Goal: Entertainment & Leisure: Consume media (video, audio)

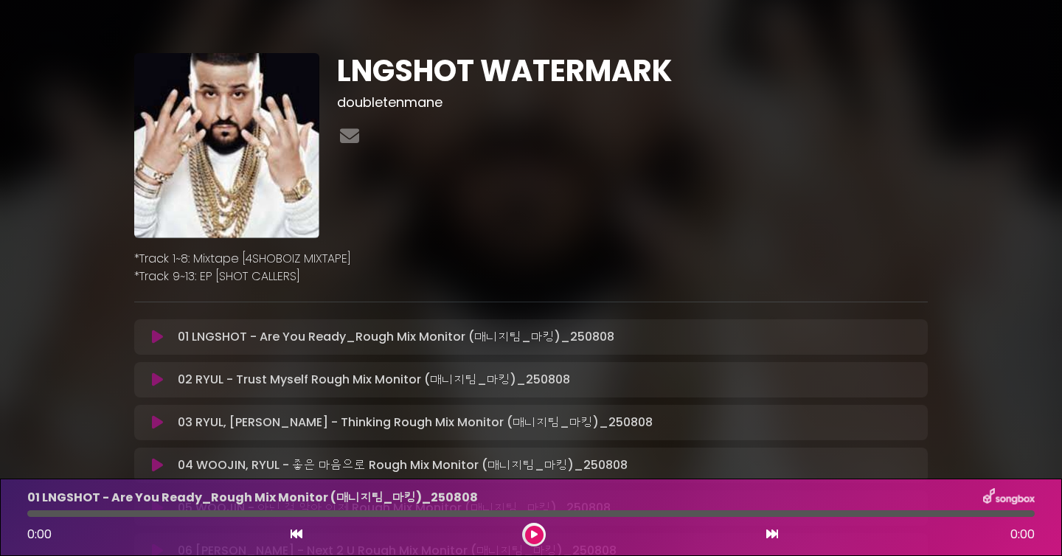
click at [594, 303] on div "LNGSHOT WATERMARK doubletenmane" at bounding box center [530, 464] width 811 height 822
click at [153, 336] on icon at bounding box center [157, 337] width 11 height 15
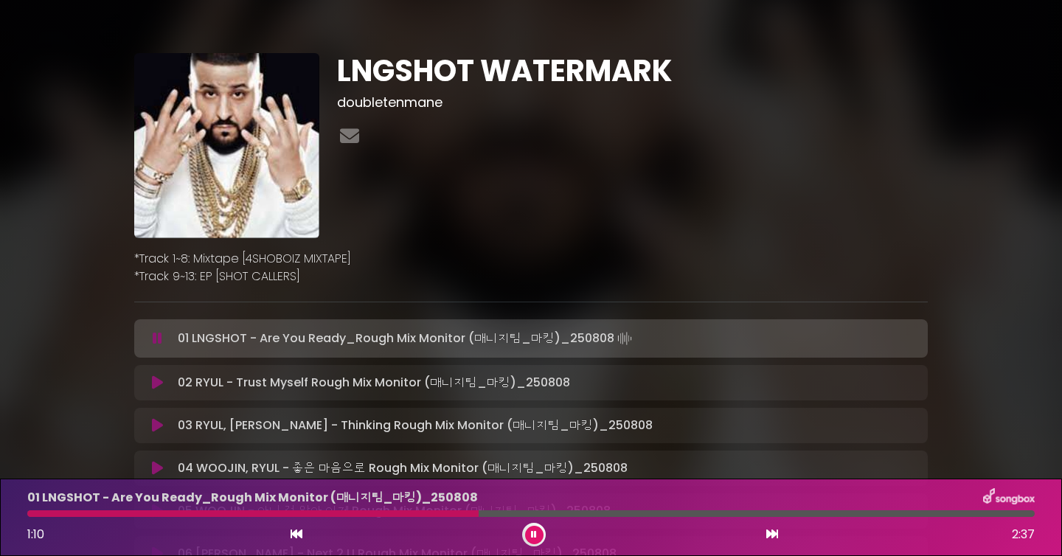
click at [379, 515] on div at bounding box center [530, 513] width 1007 height 7
click at [530, 528] on button at bounding box center [534, 535] width 18 height 18
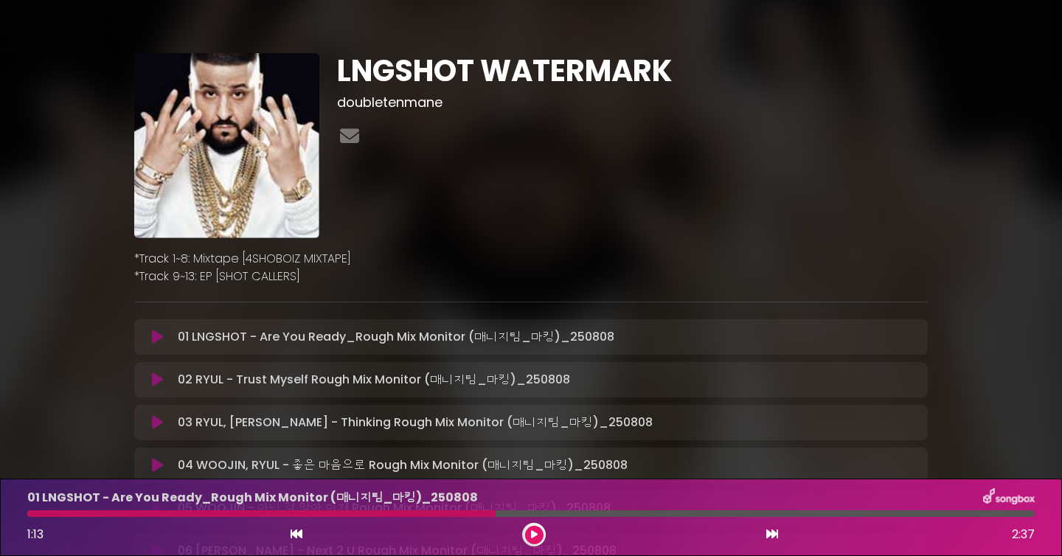
click at [539, 537] on button at bounding box center [534, 535] width 18 height 18
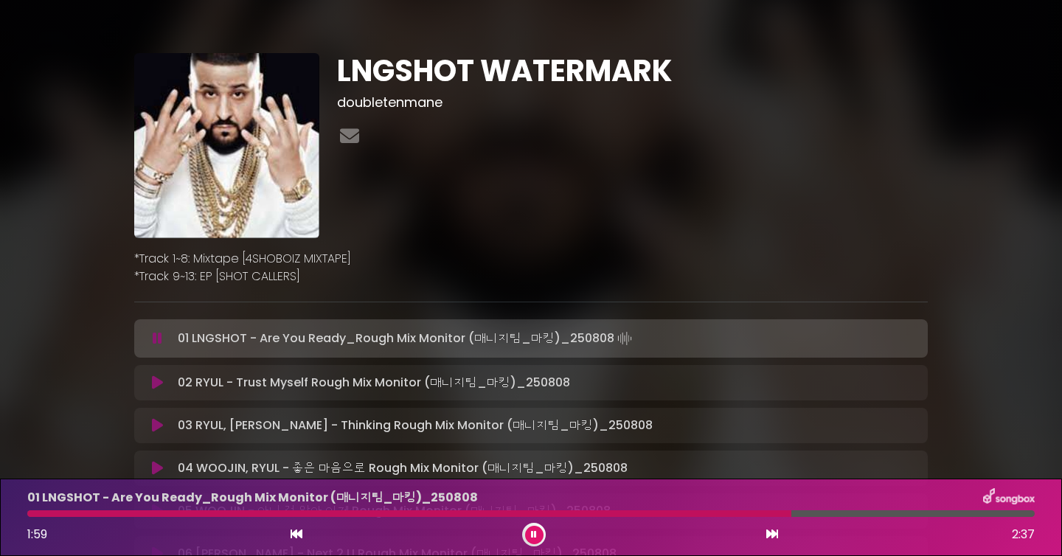
click at [534, 535] on icon at bounding box center [534, 534] width 6 height 9
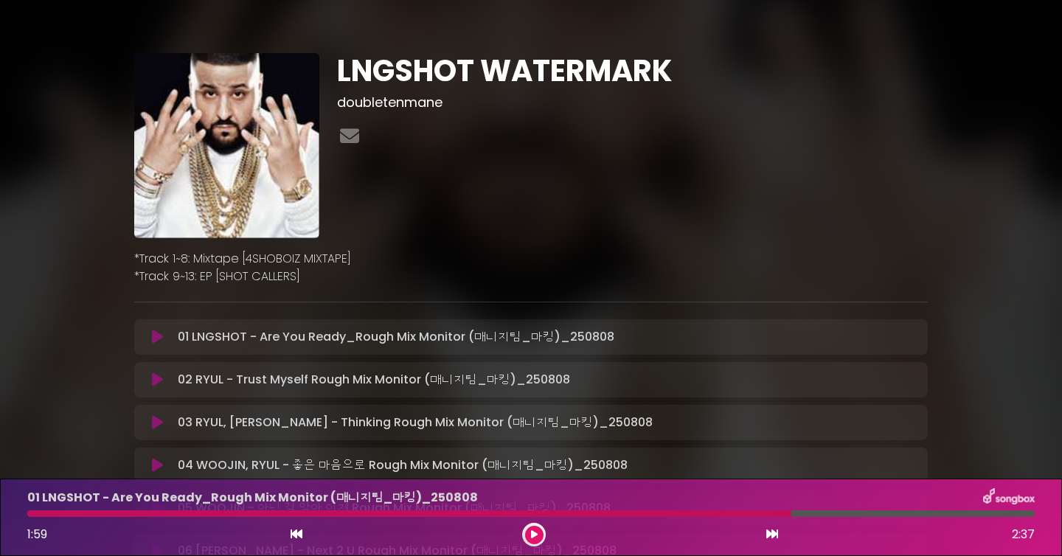
scroll to position [128, 0]
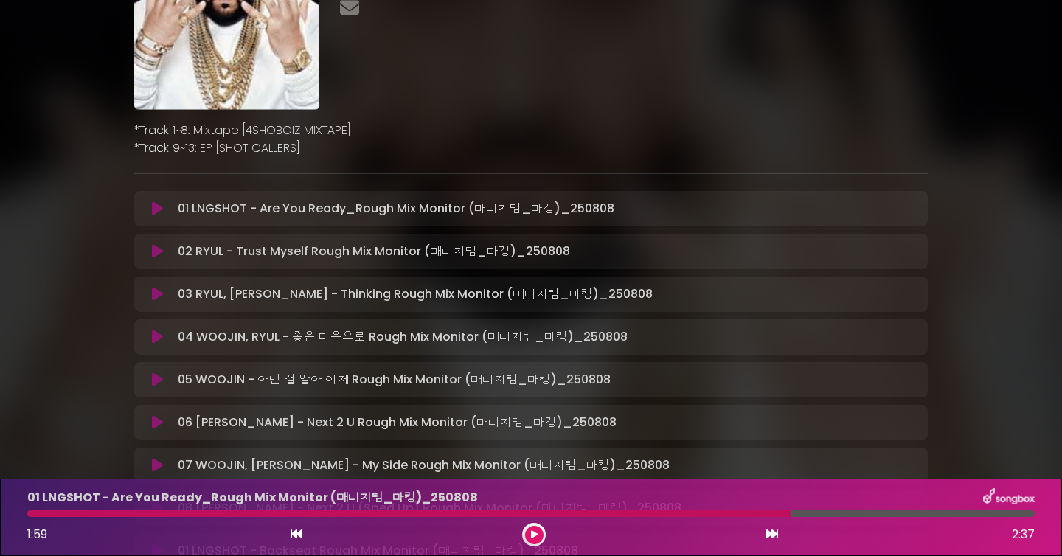
click at [531, 538] on icon at bounding box center [534, 534] width 7 height 9
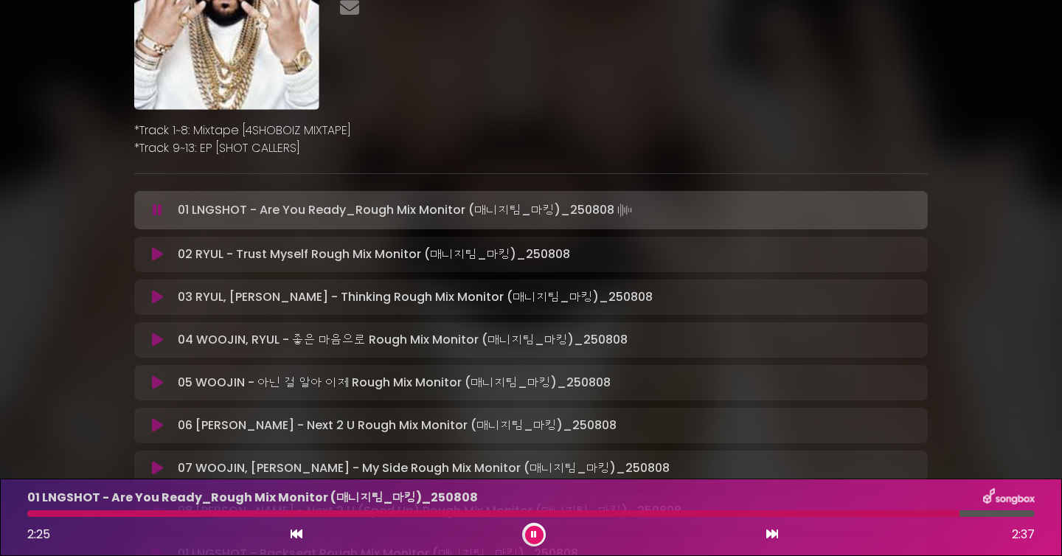
click at [534, 534] on icon at bounding box center [534, 534] width 6 height 9
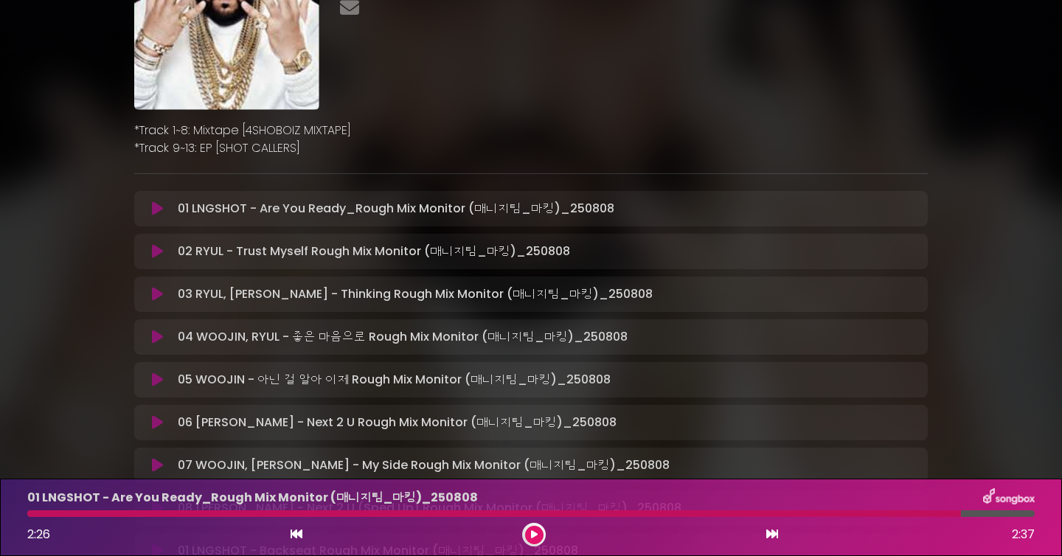
click at [163, 253] on button at bounding box center [157, 251] width 29 height 15
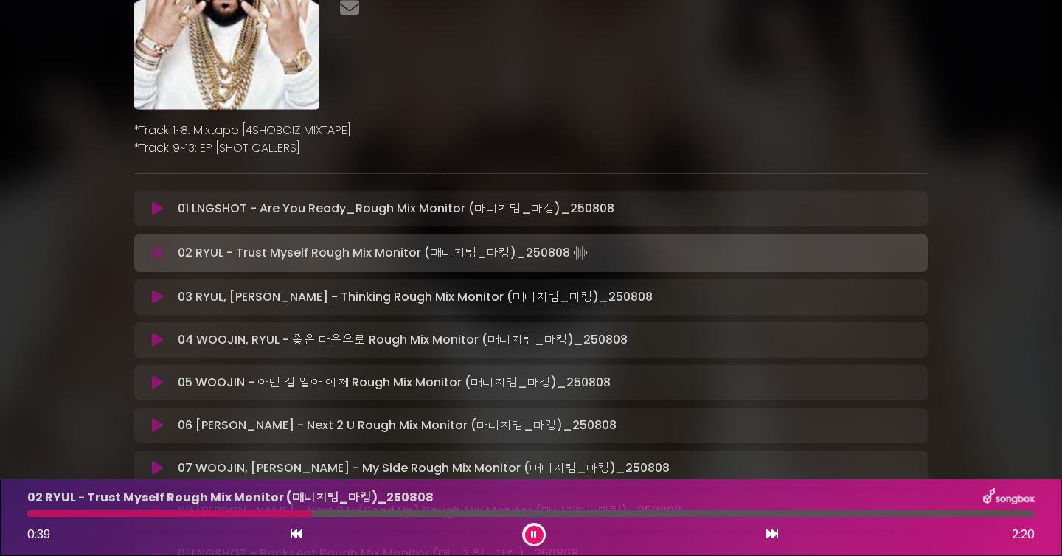
click at [143, 246] on button at bounding box center [157, 253] width 29 height 15
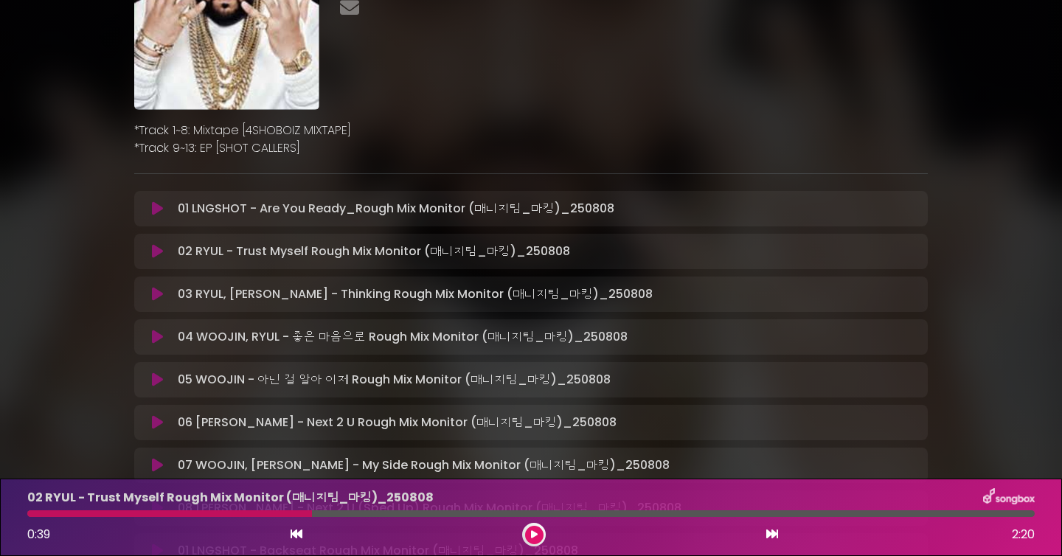
click at [541, 523] on div "0:39 2:20" at bounding box center [530, 535] width 1025 height 24
click at [532, 539] on button at bounding box center [534, 535] width 18 height 18
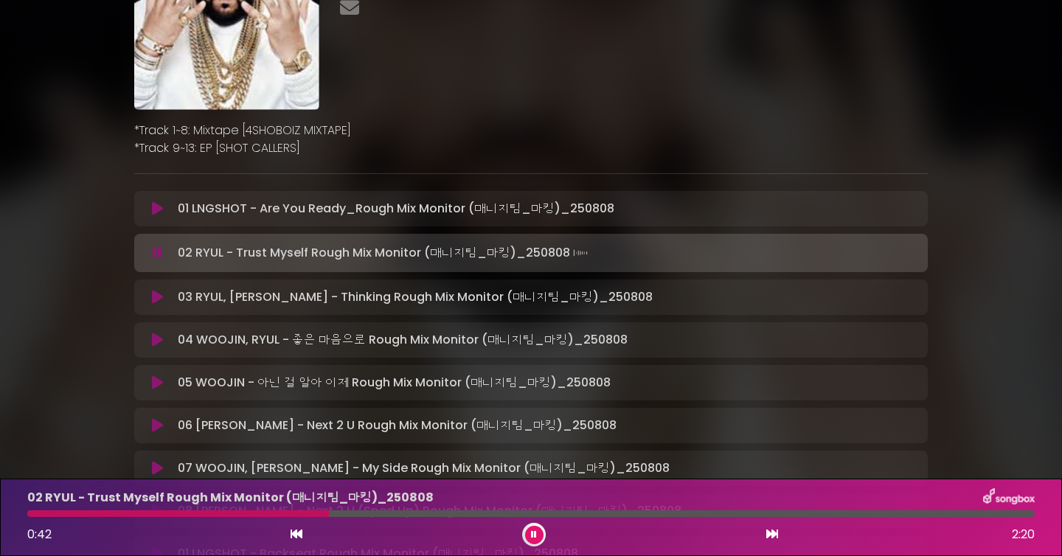
click at [262, 519] on div "02 RYUL - Trust Myself Rough Mix Monitor (매니지팀_마킹)_[DATE] 0:42 2:20" at bounding box center [530, 517] width 1025 height 58
click at [262, 514] on div at bounding box center [530, 513] width 1007 height 7
click at [538, 532] on button at bounding box center [534, 535] width 18 height 18
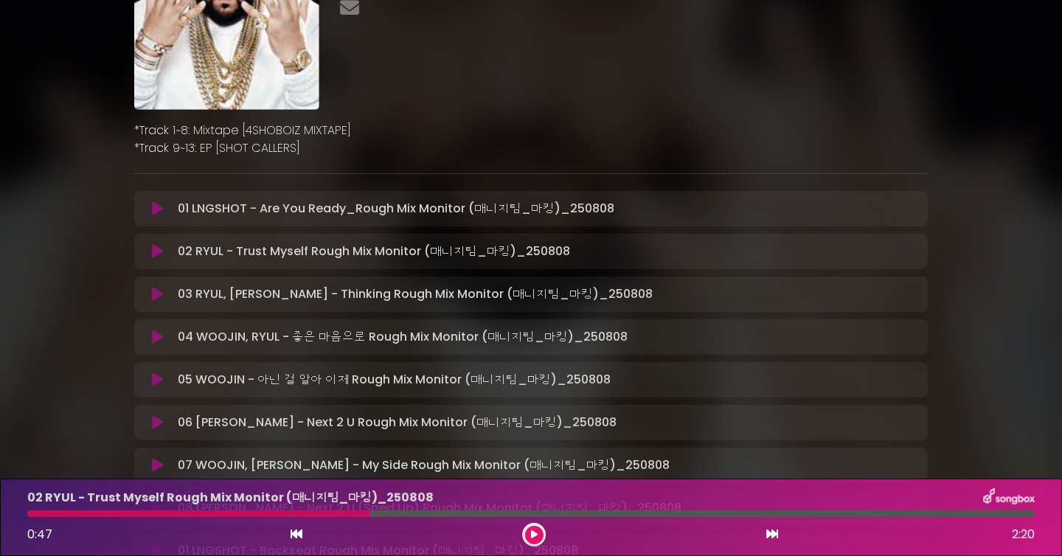
click at [537, 532] on button at bounding box center [534, 535] width 18 height 18
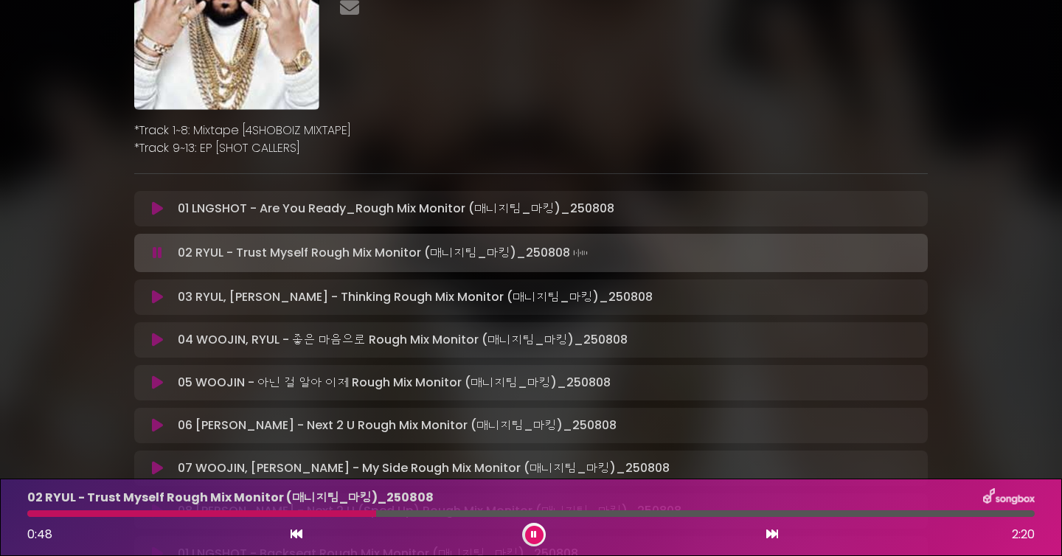
click at [296, 515] on div at bounding box center [530, 513] width 1007 height 7
click at [288, 510] on div at bounding box center [530, 513] width 1007 height 7
click at [361, 513] on div at bounding box center [207, 513] width 361 height 7
click at [326, 513] on div at bounding box center [176, 513] width 299 height 7
click at [536, 530] on icon at bounding box center [534, 534] width 6 height 9
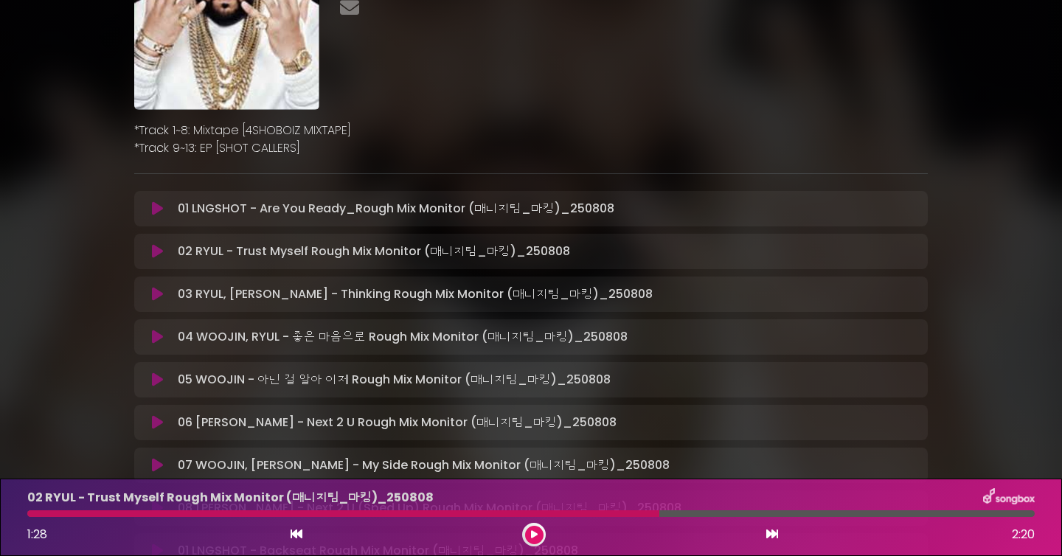
click at [574, 513] on div at bounding box center [343, 513] width 632 height 7
click at [605, 507] on div "02 RYUL - Trust Myself Rough Mix Monitor (매니지팀_마킹)_[DATE] 1:28 2:20" at bounding box center [530, 517] width 1025 height 58
click at [605, 508] on div "02 RYUL - Trust Myself Rough Mix Monitor (매니지팀_마킹)_[DATE] 1:28 2:20" at bounding box center [530, 517] width 1025 height 58
click at [581, 511] on div at bounding box center [343, 513] width 632 height 7
drag, startPoint x: 634, startPoint y: 512, endPoint x: 584, endPoint y: 511, distance: 50.1
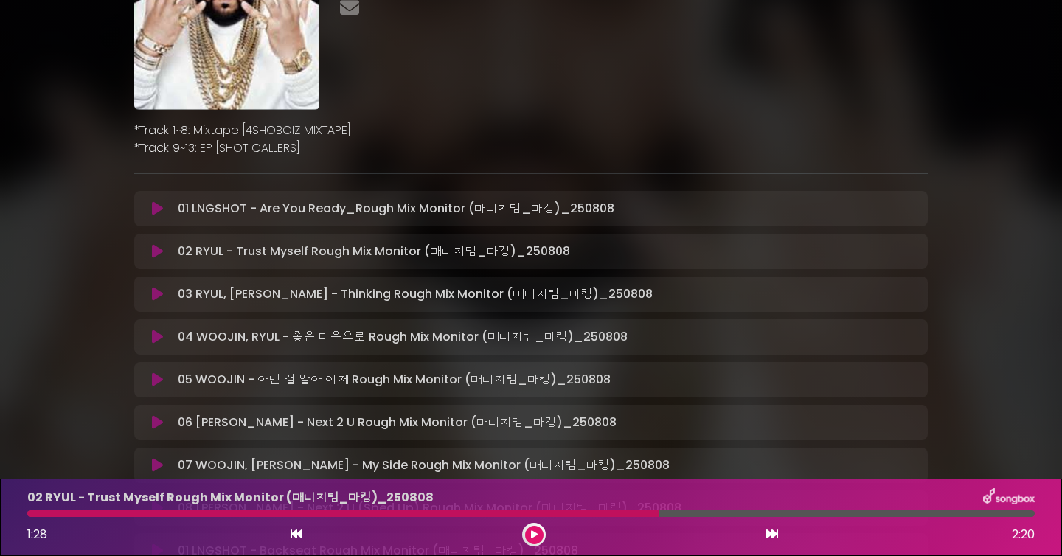
click at [584, 512] on div at bounding box center [343, 513] width 632 height 7
drag, startPoint x: 657, startPoint y: 514, endPoint x: 605, endPoint y: 514, distance: 51.6
click at [605, 514] on div at bounding box center [343, 513] width 632 height 7
click at [540, 534] on button at bounding box center [534, 535] width 18 height 18
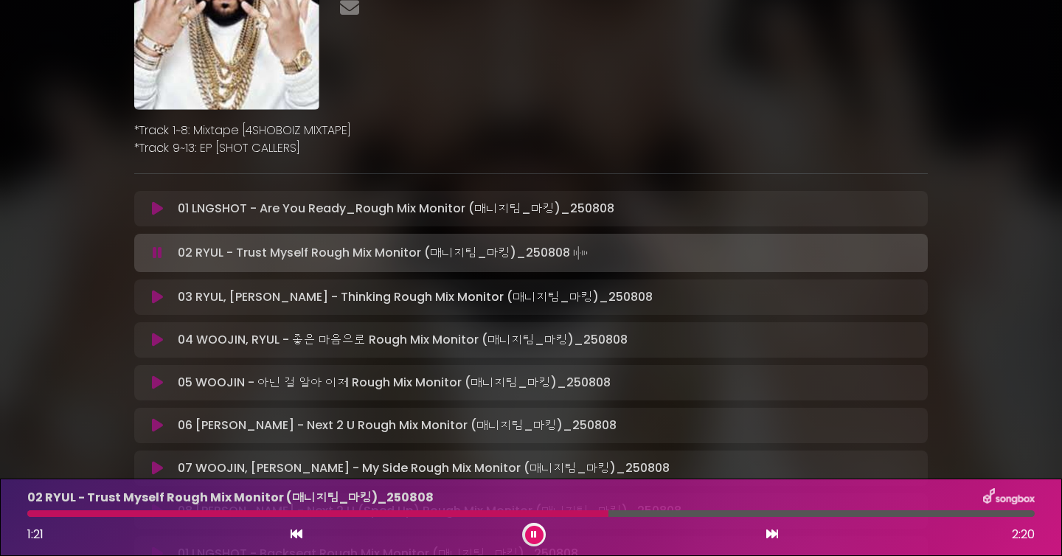
click at [562, 515] on div at bounding box center [530, 513] width 1007 height 7
click at [588, 515] on div at bounding box center [530, 513] width 1007 height 7
click at [537, 535] on button at bounding box center [534, 535] width 18 height 18
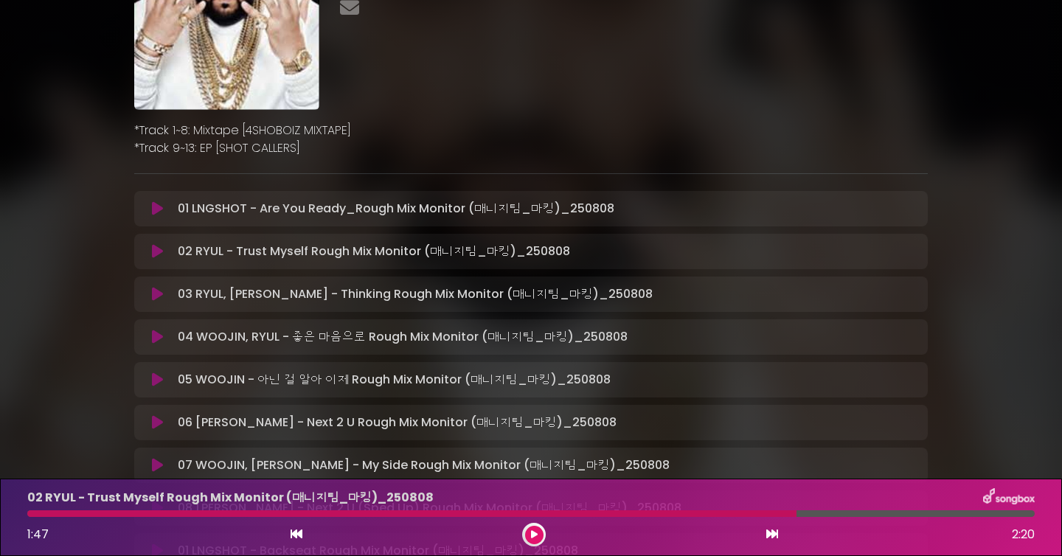
click at [764, 508] on div "02 RYUL - Trust Myself Rough Mix Monitor (매니지팀_마킹)_[DATE] 1:47 2:20" at bounding box center [530, 517] width 1025 height 58
click at [729, 510] on div at bounding box center [411, 513] width 769 height 7
click at [543, 541] on div at bounding box center [534, 535] width 24 height 24
click at [534, 537] on icon at bounding box center [534, 534] width 7 height 9
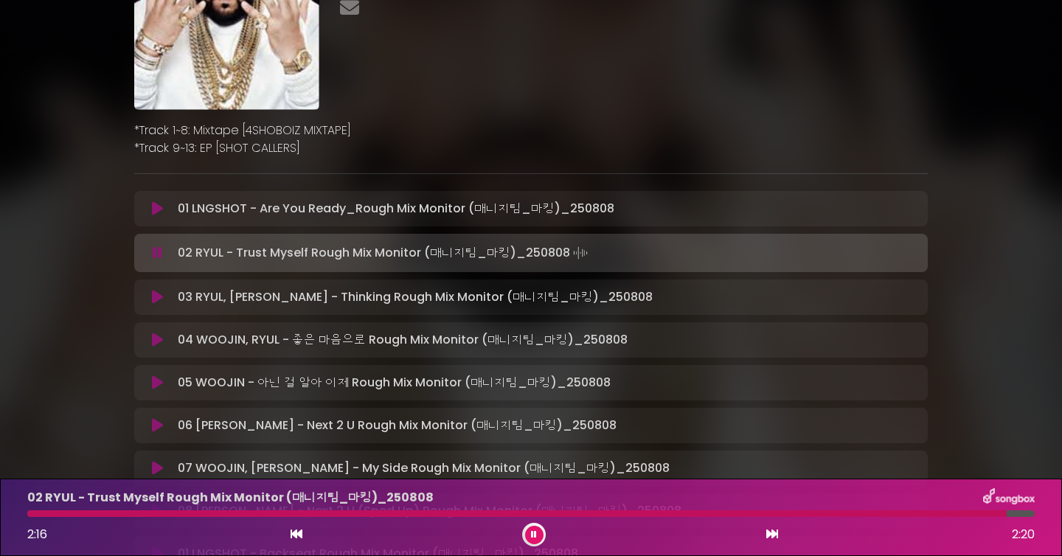
click at [538, 538] on button at bounding box center [534, 535] width 18 height 18
